Goal: Communication & Community: Answer question/provide support

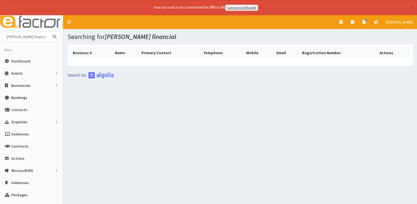
drag, startPoint x: 0, startPoint y: 0, endPoint x: -1, endPoint y: 34, distance: 33.7
click at [0, 34] on html "× Your account is not connected to Office 365 Connect to Office365 E Toggle nav…" at bounding box center [208, 130] width 417 height 260
type input "hunter waste"
click at [49, 32] on button "submit" at bounding box center [54, 37] width 11 height 10
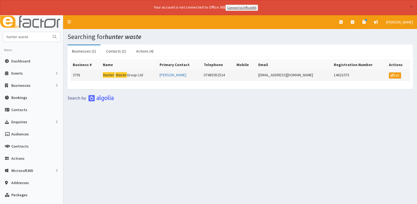
click at [125, 73] on mark "Waste" at bounding box center [121, 75] width 11 height 6
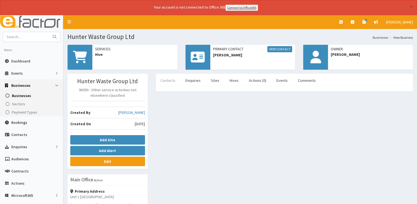
click at [174, 82] on link "Contacts" at bounding box center [168, 80] width 24 height 12
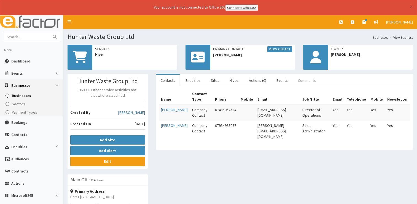
click at [305, 79] on link "Comments" at bounding box center [307, 80] width 27 height 12
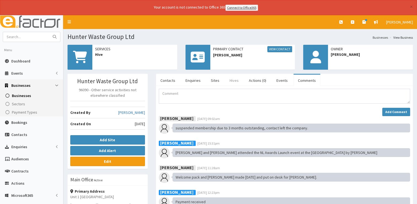
click at [233, 80] on link "Hives" at bounding box center [234, 80] width 18 height 12
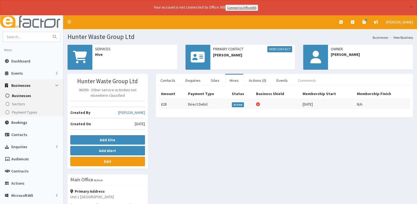
click at [304, 76] on link "Comments" at bounding box center [307, 80] width 27 height 12
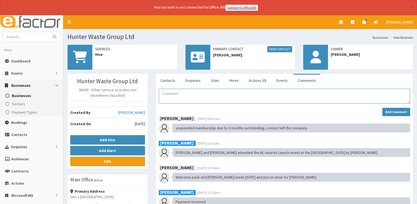
click at [183, 95] on textarea "Comment" at bounding box center [285, 96] width 252 height 15
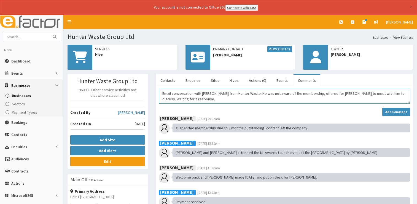
scroll to position [9, 0]
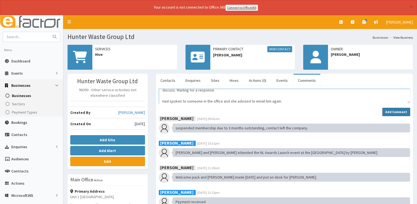
type textarea "Email conversation with [PERSON_NAME] from Hunter Waste. He was not aware of th…"
click at [392, 110] on strong "Add Comment" at bounding box center [397, 111] width 22 height 4
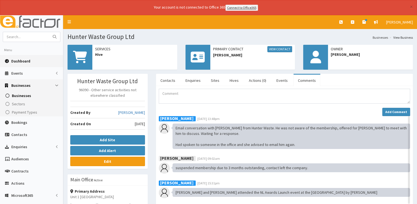
click at [14, 62] on span "Dashboard" at bounding box center [20, 60] width 19 height 5
